Goal: Transaction & Acquisition: Purchase product/service

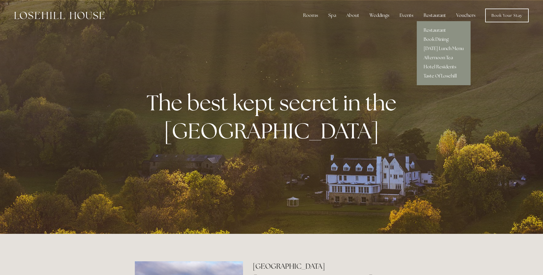
click at [432, 14] on div "Restaurant" at bounding box center [434, 15] width 31 height 11
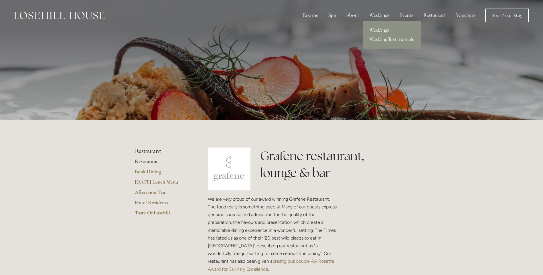
click at [378, 29] on link "Weddings" at bounding box center [392, 30] width 58 height 9
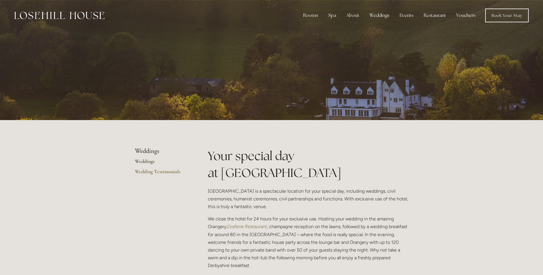
click at [469, 17] on link "Vouchers" at bounding box center [466, 15] width 28 height 11
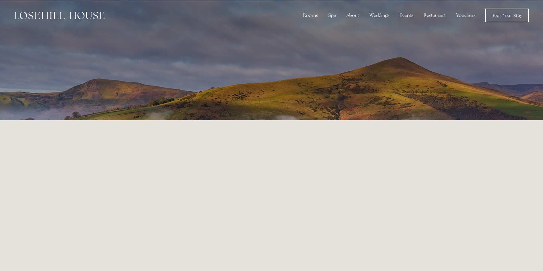
scroll to position [121, 0]
